Goal: Transaction & Acquisition: Purchase product/service

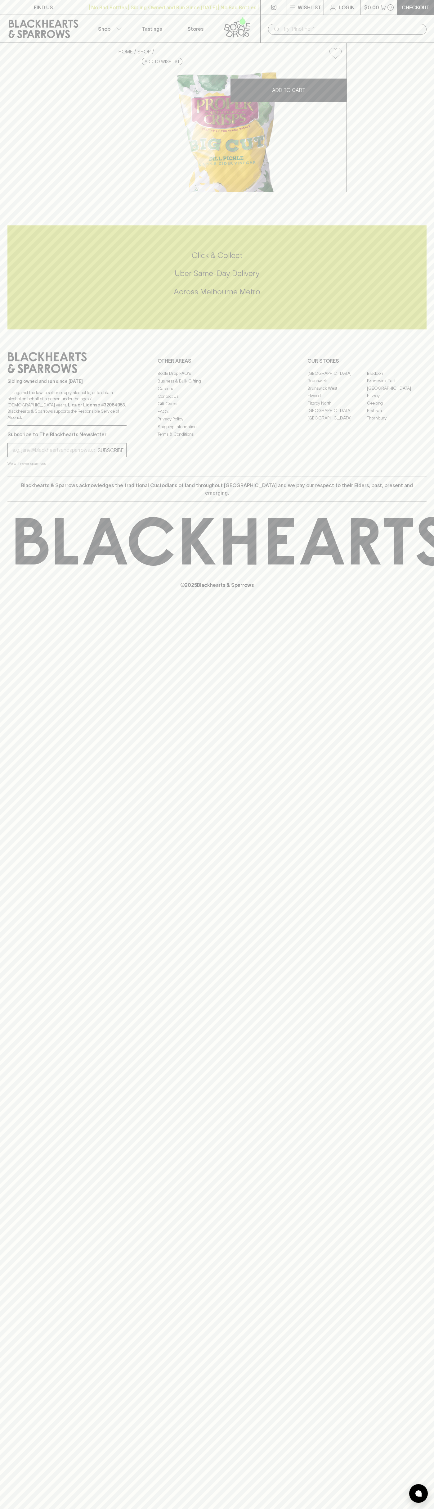
click at [407, 24] on input "text" at bounding box center [352, 29] width 139 height 10
click at [428, 463] on div "Sibling owned and run since [DATE] It is against the law to sell or supply alco…" at bounding box center [217, 409] width 434 height 135
click at [169, 1509] on html "FIND US | No Bad Bottles | Sibling Owned and Run Since 2006 | No Bad Bottles | …" at bounding box center [217, 754] width 434 height 1509
click at [26, 1506] on div "FIND US | No Bad Bottles | Sibling Owned and Run Since 2006 | No Bad Bottles | …" at bounding box center [217, 754] width 434 height 1509
